Goal: Task Accomplishment & Management: Manage account settings

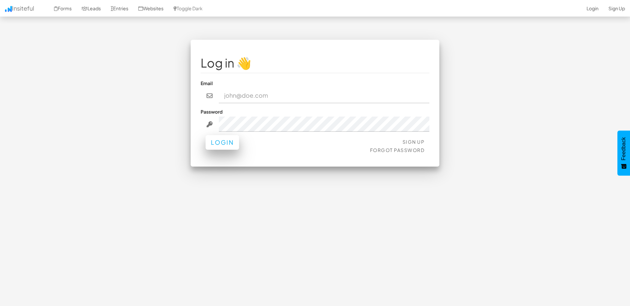
type input "[EMAIL_ADDRESS][DOMAIN_NAME]"
click at [219, 142] on button "Login" at bounding box center [221, 142] width 33 height 15
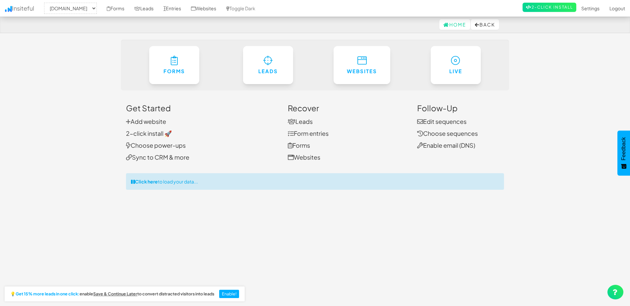
select select "2371"
click at [591, 11] on link "Settings" at bounding box center [590, 8] width 28 height 17
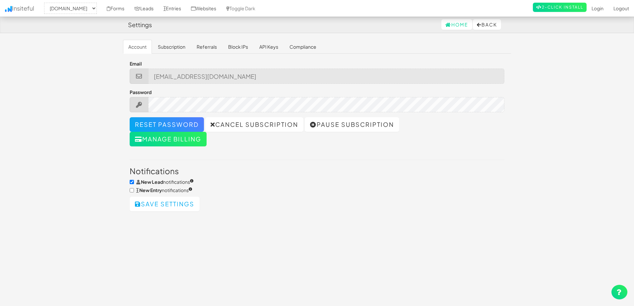
select select "2371"
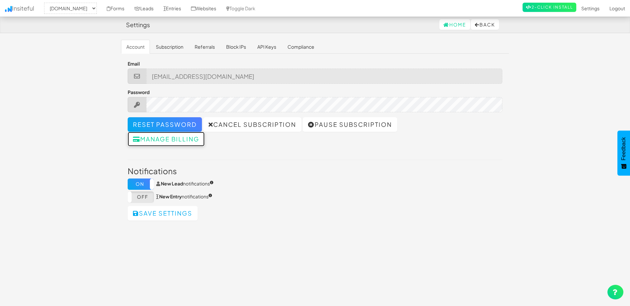
click at [162, 140] on button "Manage billing" at bounding box center [166, 139] width 77 height 15
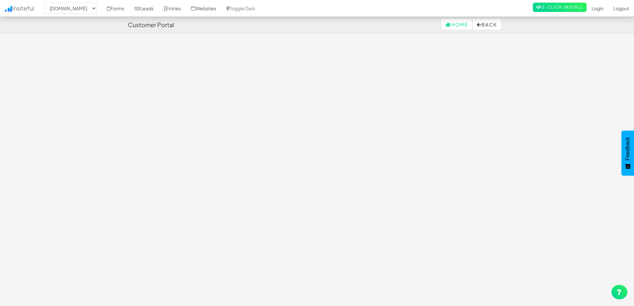
select select "2371"
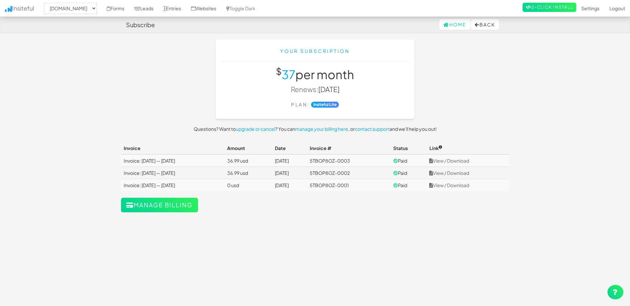
select select "2371"
click at [453, 161] on link "View / Download" at bounding box center [449, 161] width 40 height 6
click at [110, 8] on icon at bounding box center [109, 8] width 4 height 5
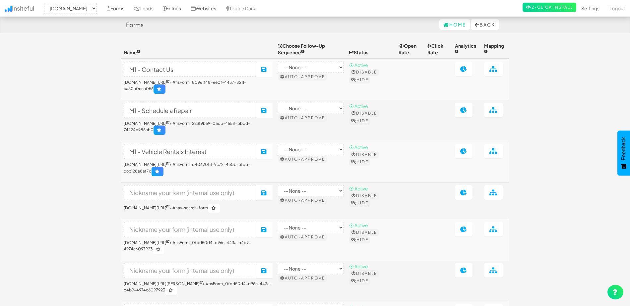
select select "2371"
click at [467, 72] on icon at bounding box center [463, 69] width 7 height 6
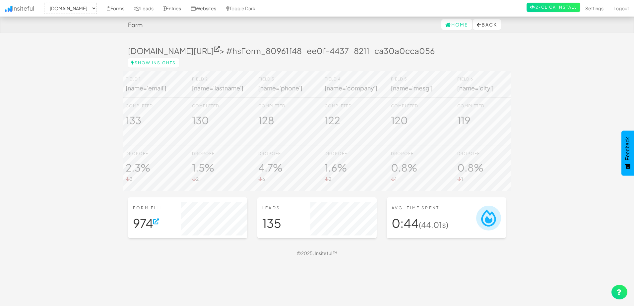
select select "2371"
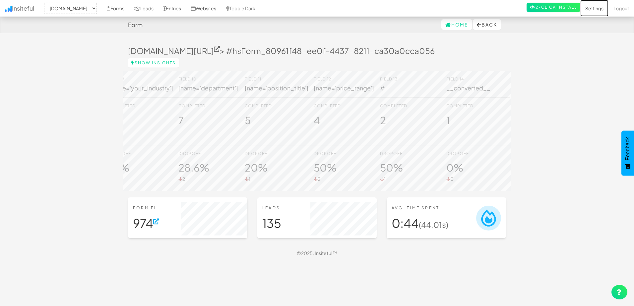
click at [595, 9] on link "Settings" at bounding box center [594, 8] width 28 height 17
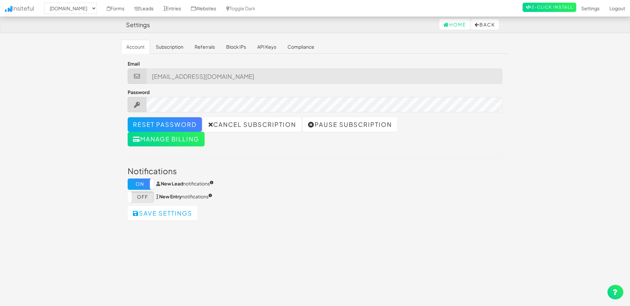
select select "2371"
click at [170, 46] on link "Subscription" at bounding box center [169, 47] width 38 height 14
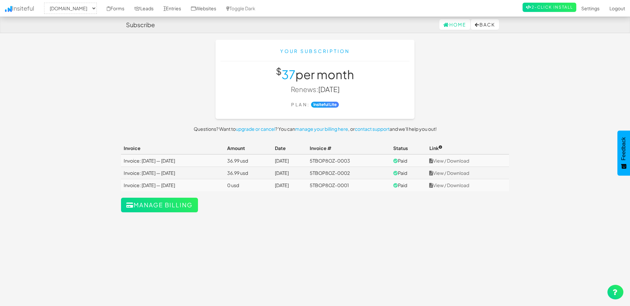
select select "2371"
click at [151, 8] on link "Leads" at bounding box center [143, 8] width 29 height 17
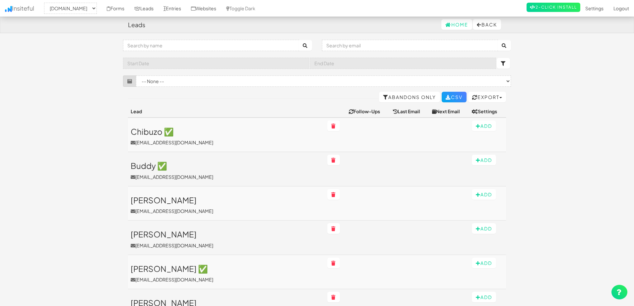
select select "2371"
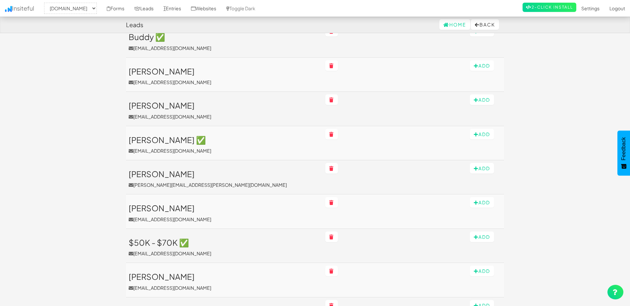
scroll to position [133, 0]
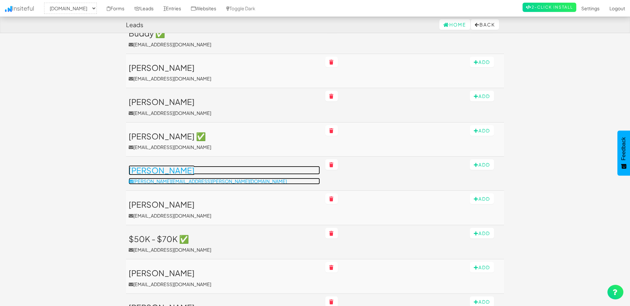
click at [141, 173] on h3 "[PERSON_NAME]" at bounding box center [224, 170] width 191 height 9
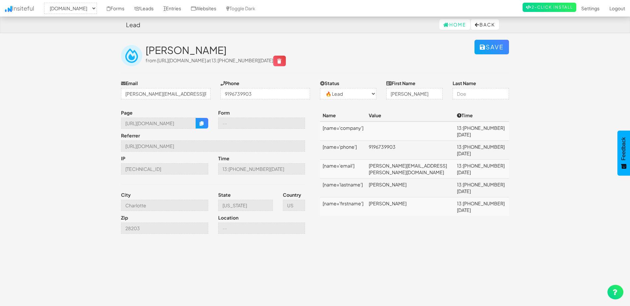
select select "2371"
select select "0"
click at [201, 125] on icon "button" at bounding box center [202, 123] width 5 height 5
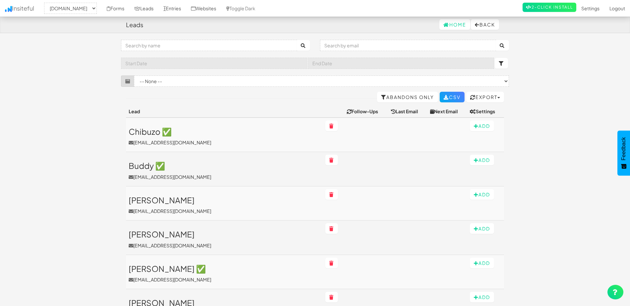
select select "2371"
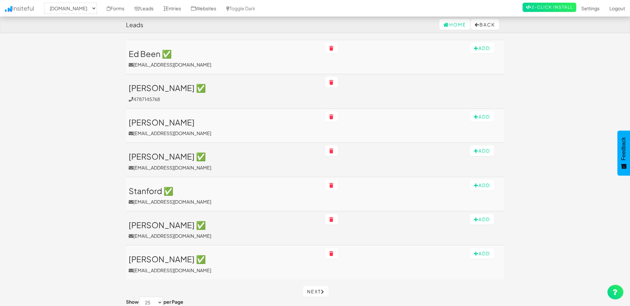
scroll to position [697, 0]
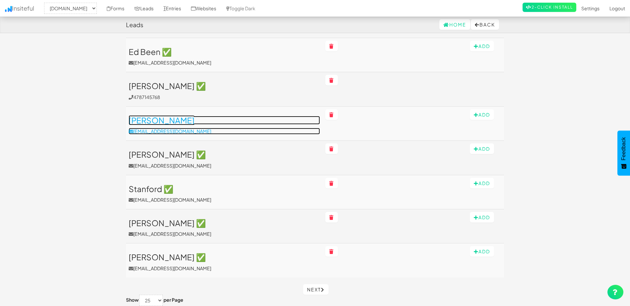
click at [165, 117] on h3 "[PERSON_NAME]" at bounding box center [224, 120] width 191 height 9
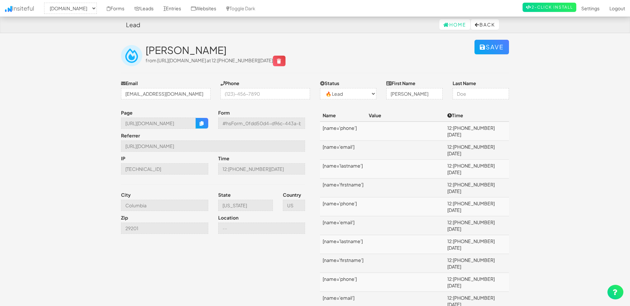
select select "2371"
select select "0"
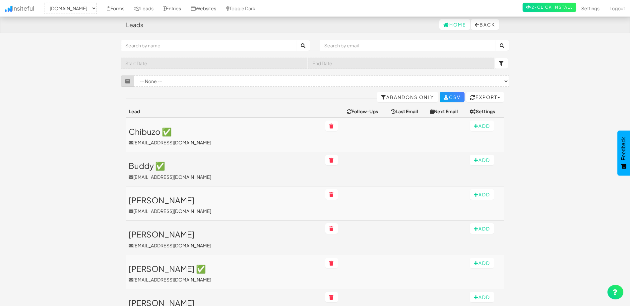
select select "2371"
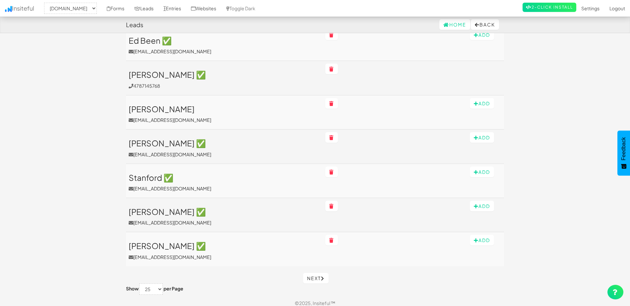
scroll to position [713, 0]
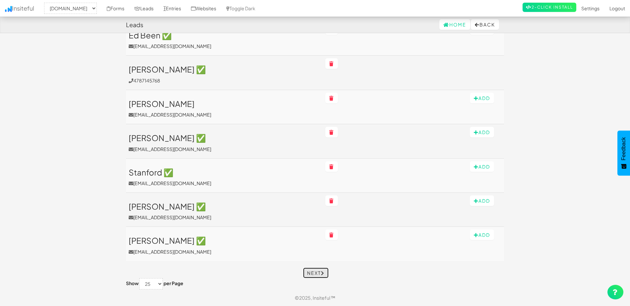
click at [318, 273] on link "Next" at bounding box center [316, 273] width 26 height 11
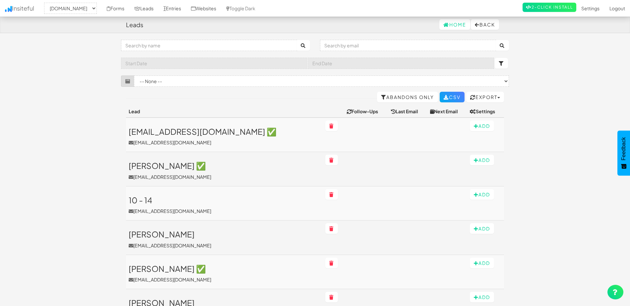
select select "2371"
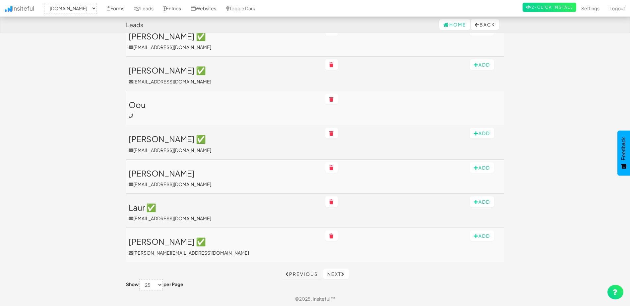
scroll to position [713, 0]
click at [336, 271] on link "Next" at bounding box center [336, 273] width 26 height 11
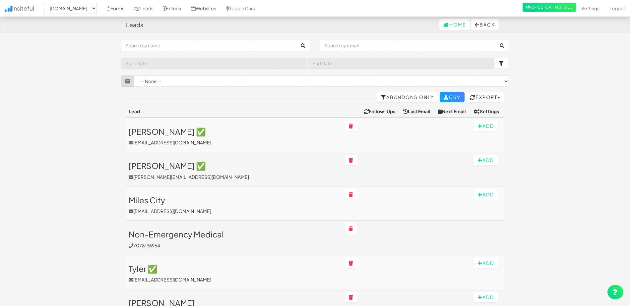
select select "2371"
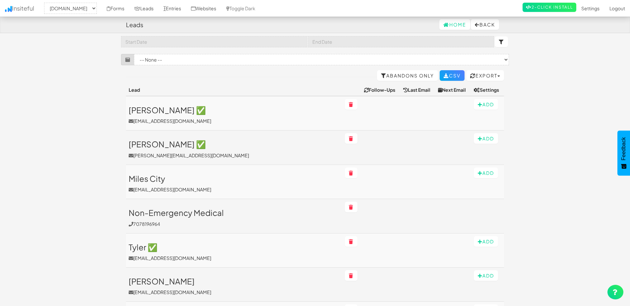
scroll to position [33, 0]
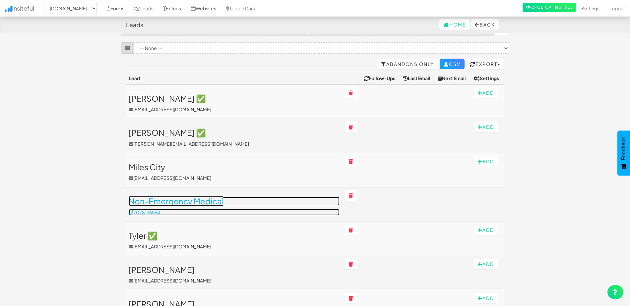
click at [240, 201] on h3 "Non-Emergency Medical" at bounding box center [234, 201] width 211 height 9
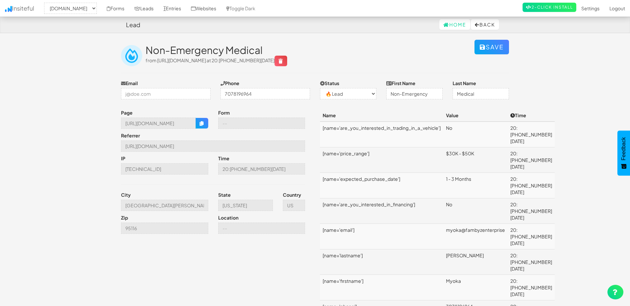
select select "2371"
select select "0"
drag, startPoint x: 152, startPoint y: 123, endPoint x: 239, endPoint y: 122, distance: 86.8
click at [239, 122] on div "Page https://www.model1.com/inventory/2024-braunability-promaster-side-entry-fu…" at bounding box center [215, 173] width 199 height 128
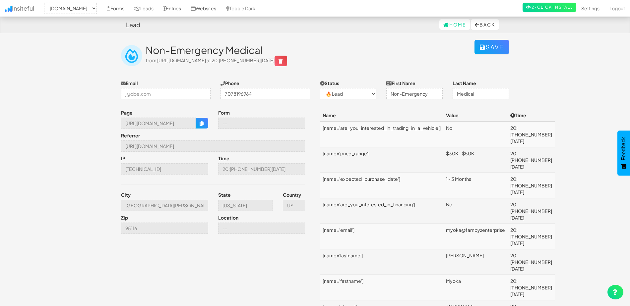
scroll to position [0, 0]
drag, startPoint x: 479, startPoint y: 203, endPoint x: 517, endPoint y: 203, distance: 37.5
click at [517, 224] on tr "[name='email'] myoka@fambyzenterprise 20:51 09.11.25" at bounding box center [437, 237] width 235 height 26
drag, startPoint x: 517, startPoint y: 203, endPoint x: 484, endPoint y: 201, distance: 32.9
click at [484, 224] on td "myoka@fambyzenterprise" at bounding box center [475, 237] width 64 height 26
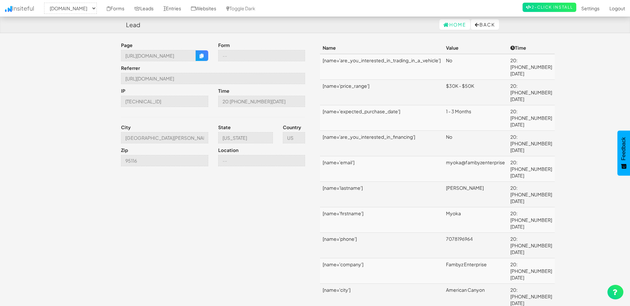
scroll to position [72, 0]
